Goal: Find specific page/section: Find specific page/section

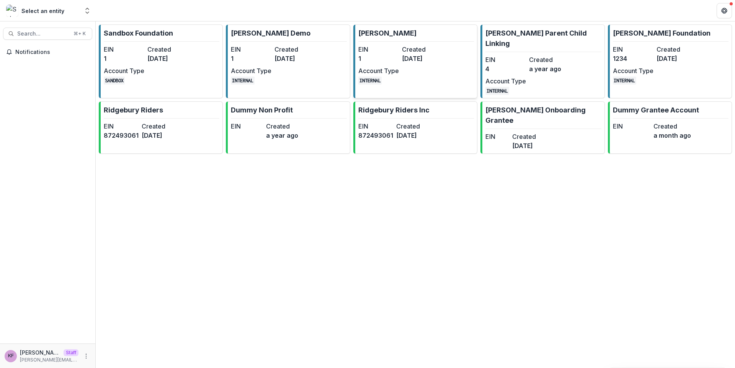
click at [394, 50] on dt "EIN" at bounding box center [378, 49] width 41 height 9
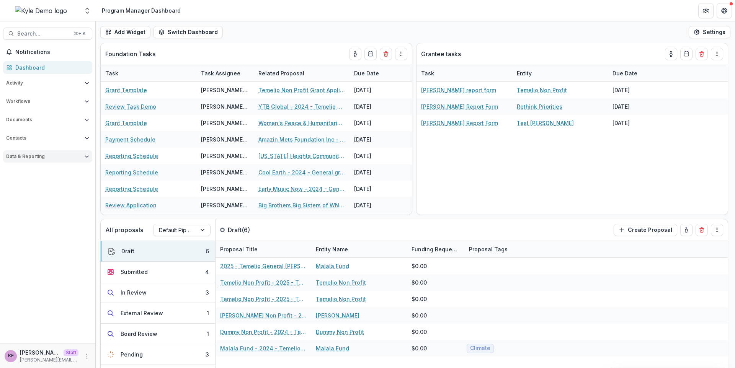
click at [84, 162] on button "Data & Reporting" at bounding box center [47, 156] width 89 height 12
click at [28, 210] on link "Scenarios" at bounding box center [47, 214] width 89 height 13
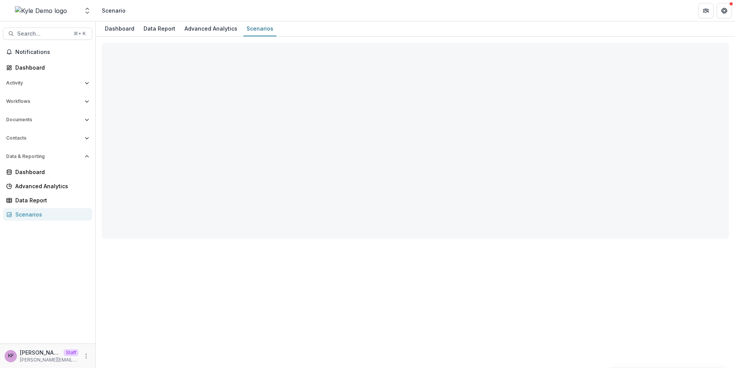
select select "**********"
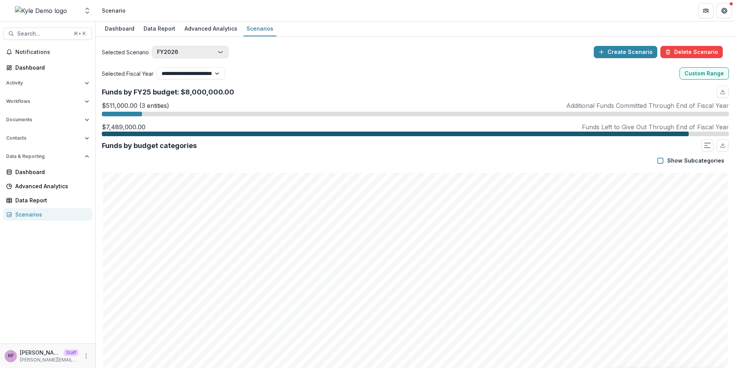
click at [198, 56] on button "FY2026" at bounding box center [190, 52] width 77 height 12
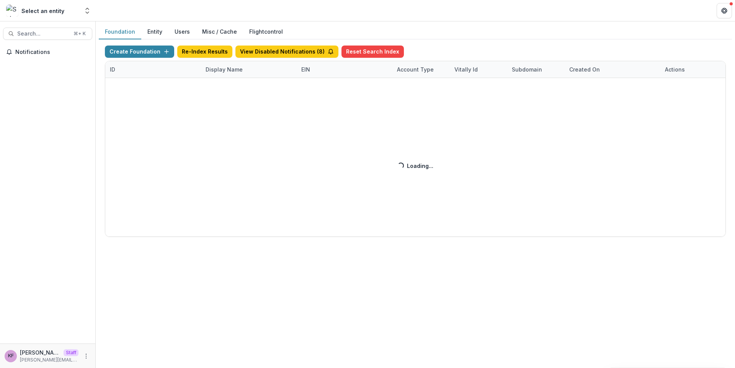
click at [237, 70] on div "Display Name" at bounding box center [224, 69] width 46 height 8
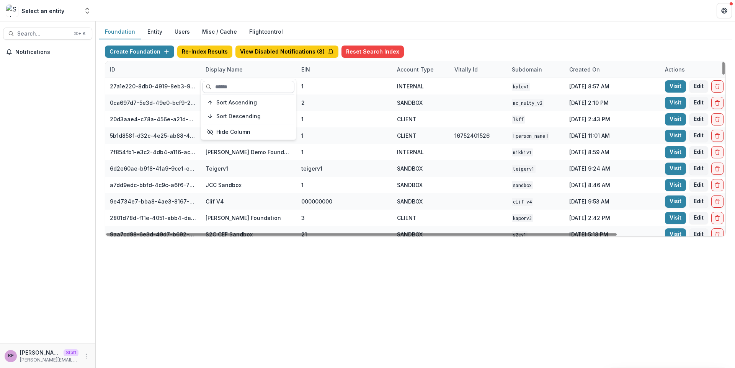
click at [234, 85] on input at bounding box center [249, 87] width 92 height 12
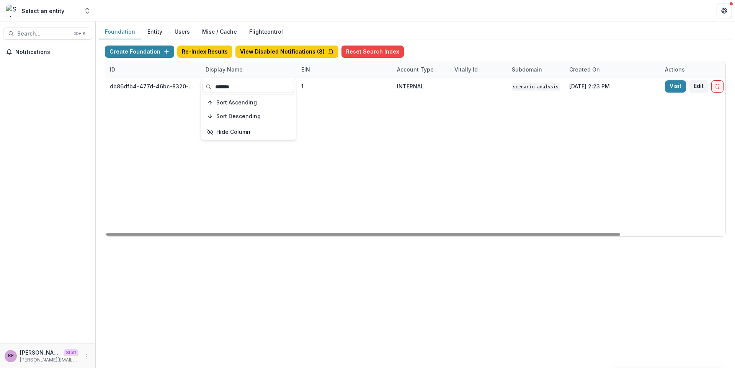
type input "*******"
click at [224, 181] on div "db86dfb4-477d-46bc-8320-87161900bb42 Scenario Analysis Foundation 1 INTERNAL Sc…" at bounding box center [478, 157] width 747 height 159
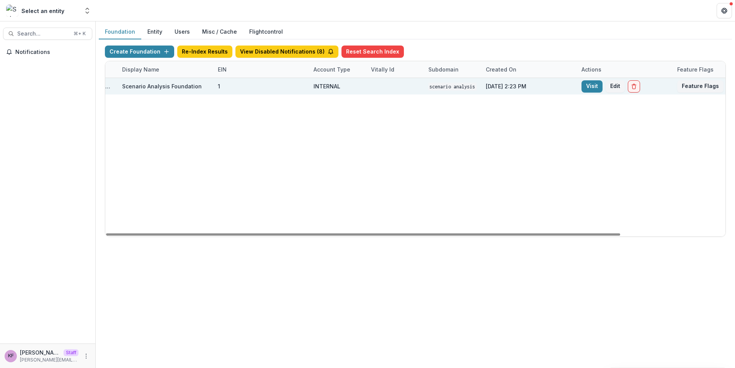
scroll to position [0, 90]
click at [590, 88] on link "Visit" at bounding box center [586, 86] width 21 height 12
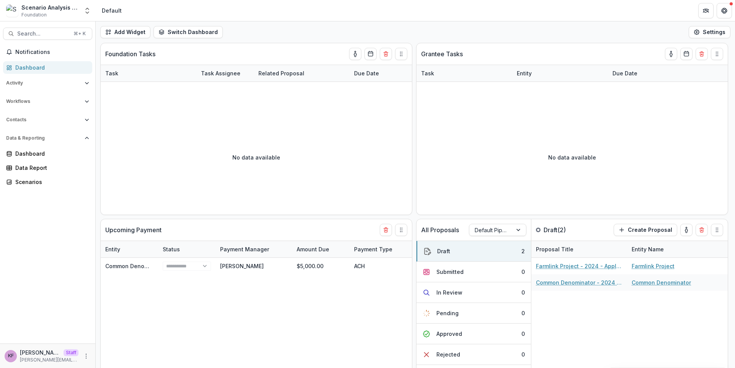
click at [27, 195] on div "Notifications Dashboard Activity Tasks Workflows Proposals Form Builder Payment…" at bounding box center [47, 195] width 95 height 298
click at [26, 190] on div "Notifications Dashboard Activity Tasks Workflows Proposals Form Builder Payment…" at bounding box center [47, 195] width 95 height 298
click at [25, 188] on link "Scenarios" at bounding box center [47, 182] width 89 height 13
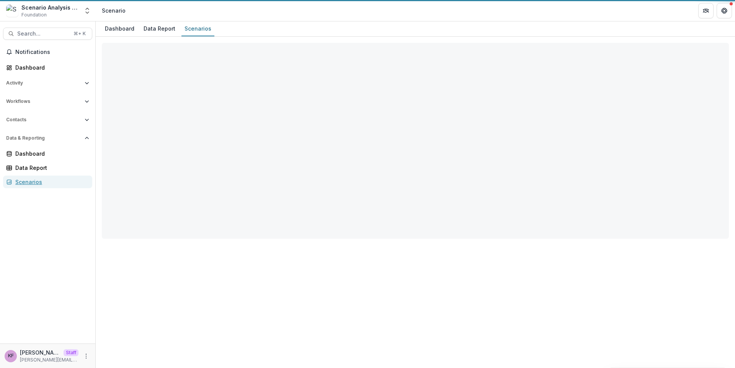
select select "**********"
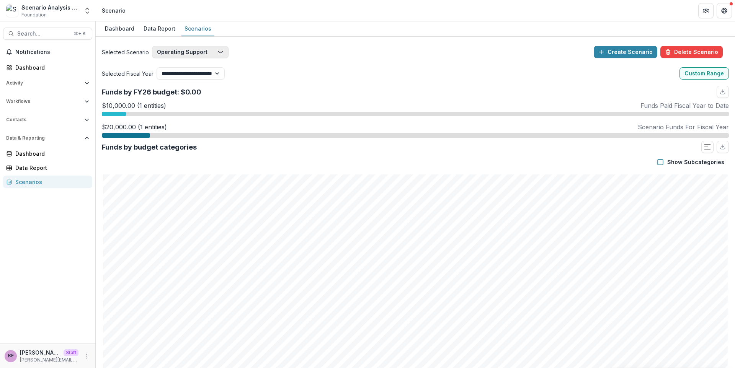
click at [213, 56] on button "Operating Support" at bounding box center [190, 52] width 77 height 12
click at [228, 54] on div "Selected Scenario Operating Support Operating Support Renewal Common Denominato…" at bounding box center [346, 52] width 489 height 12
click at [224, 54] on button "Operating Support" at bounding box center [190, 52] width 77 height 12
click at [283, 76] on div "**********" at bounding box center [415, 73] width 627 height 12
click at [219, 51] on icon "button" at bounding box center [221, 52] width 6 height 6
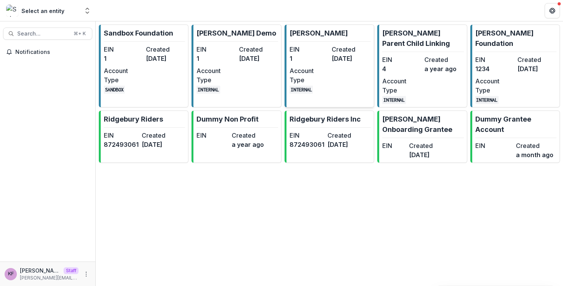
click at [329, 46] on div "EIN 1 Created 2 years ago Account Type INTERNAL" at bounding box center [330, 69] width 81 height 49
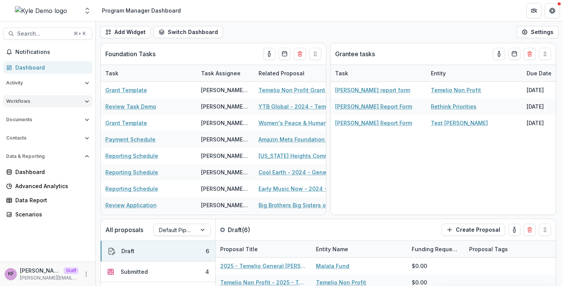
click at [87, 104] on button "Workflows" at bounding box center [47, 101] width 89 height 12
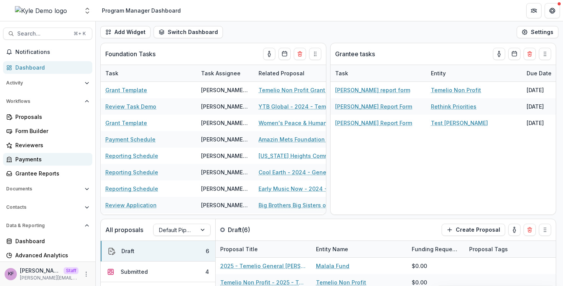
click at [49, 160] on div "Payments" at bounding box center [50, 159] width 71 height 8
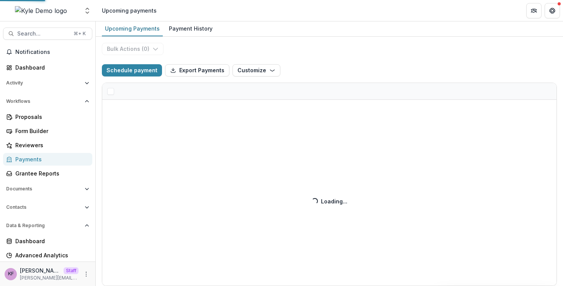
select select "**********"
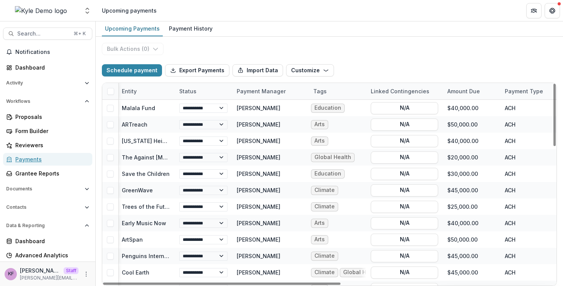
scroll to position [0, 4]
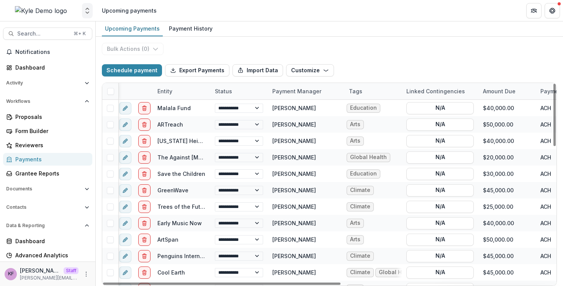
click at [88, 13] on icon "Open entity switcher" at bounding box center [87, 11] width 8 height 8
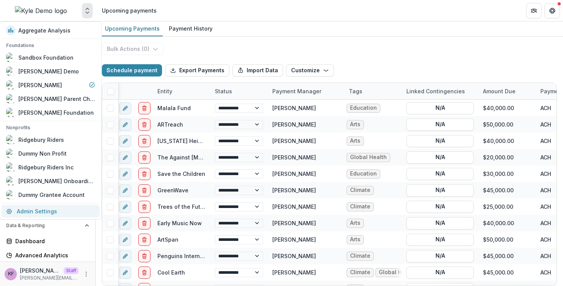
click at [46, 211] on link "Admin Settings" at bounding box center [51, 211] width 98 height 13
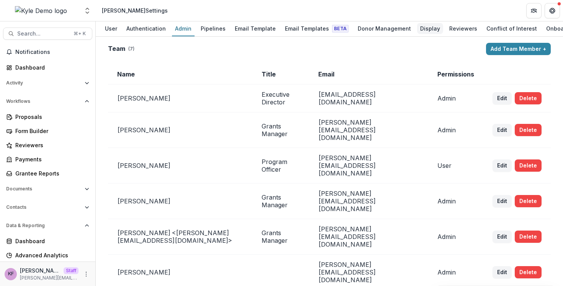
click at [417, 28] on div "Display" at bounding box center [430, 28] width 26 height 11
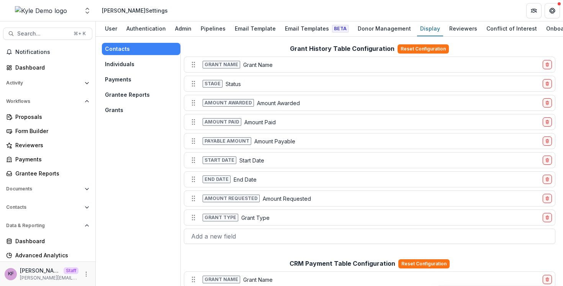
click at [131, 83] on button "Payments" at bounding box center [141, 80] width 79 height 12
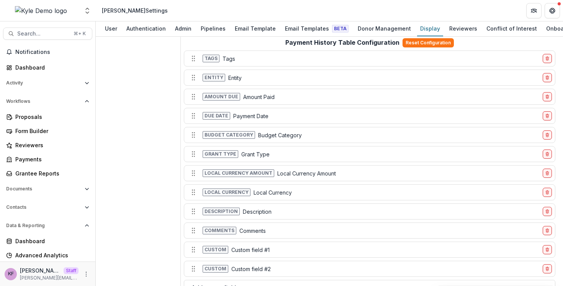
scroll to position [335, 0]
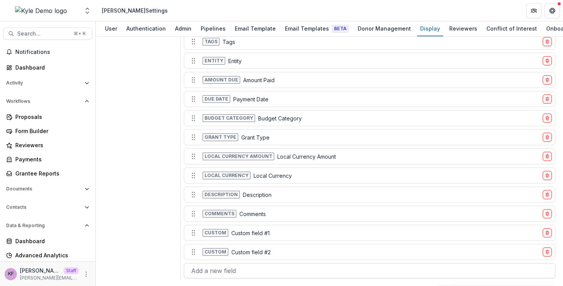
click at [247, 269] on div at bounding box center [369, 271] width 357 height 11
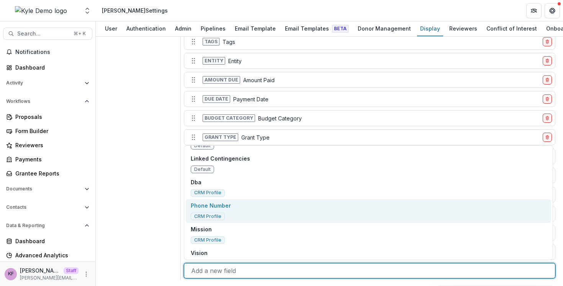
scroll to position [0, 0]
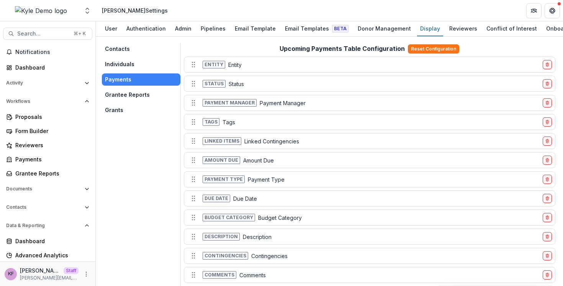
click at [131, 47] on button "Contacts" at bounding box center [141, 49] width 79 height 12
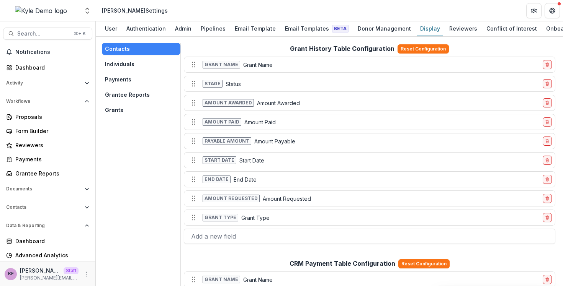
click at [126, 109] on button "Grants" at bounding box center [141, 110] width 79 height 12
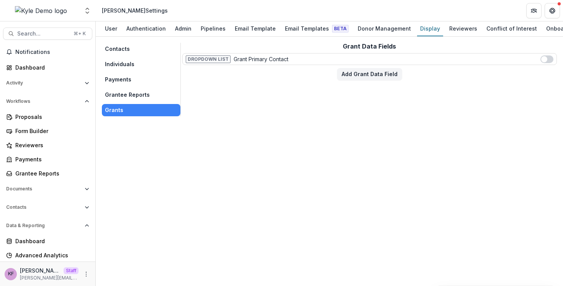
click at [128, 81] on button "Payments" at bounding box center [141, 80] width 79 height 12
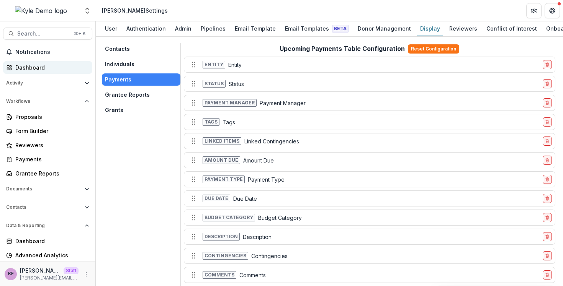
click at [48, 69] on div "Dashboard" at bounding box center [50, 68] width 71 height 8
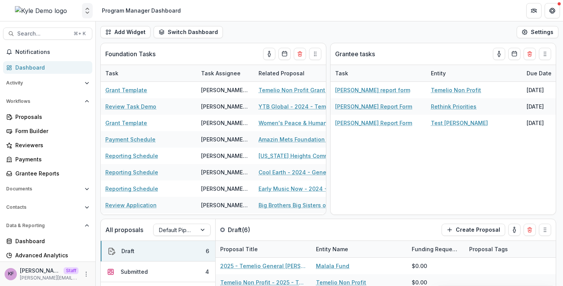
click at [87, 11] on icon "Open entity switcher" at bounding box center [87, 11] width 8 height 8
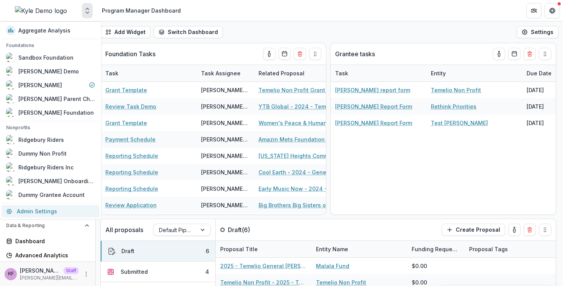
click at [40, 214] on link "Admin Settings" at bounding box center [51, 211] width 98 height 13
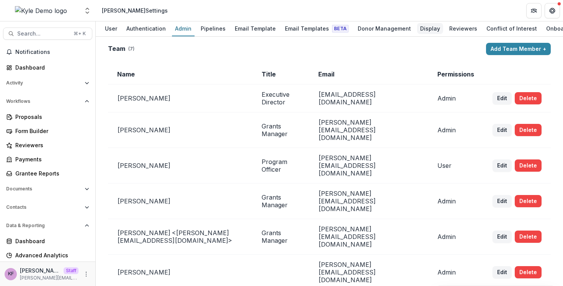
click at [422, 33] on div "Display" at bounding box center [430, 28] width 26 height 11
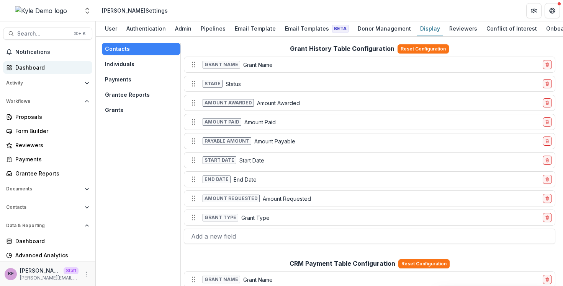
click at [48, 72] on link "Dashboard" at bounding box center [47, 67] width 89 height 13
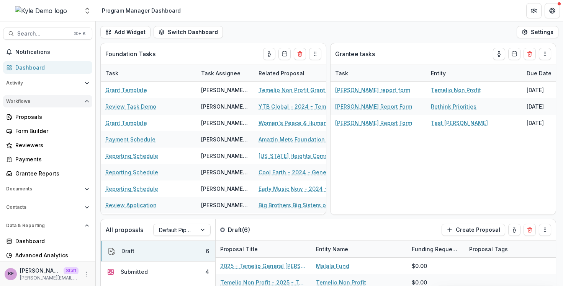
click at [85, 103] on icon "Open Workflows" at bounding box center [87, 101] width 5 height 5
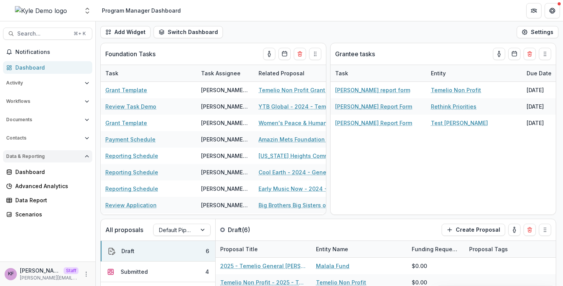
click at [87, 151] on button "Data & Reporting" at bounding box center [47, 156] width 89 height 12
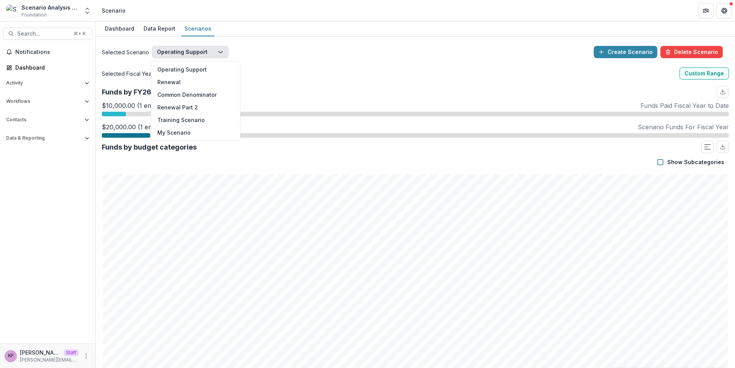
select select "**********"
